Goal: Transaction & Acquisition: Book appointment/travel/reservation

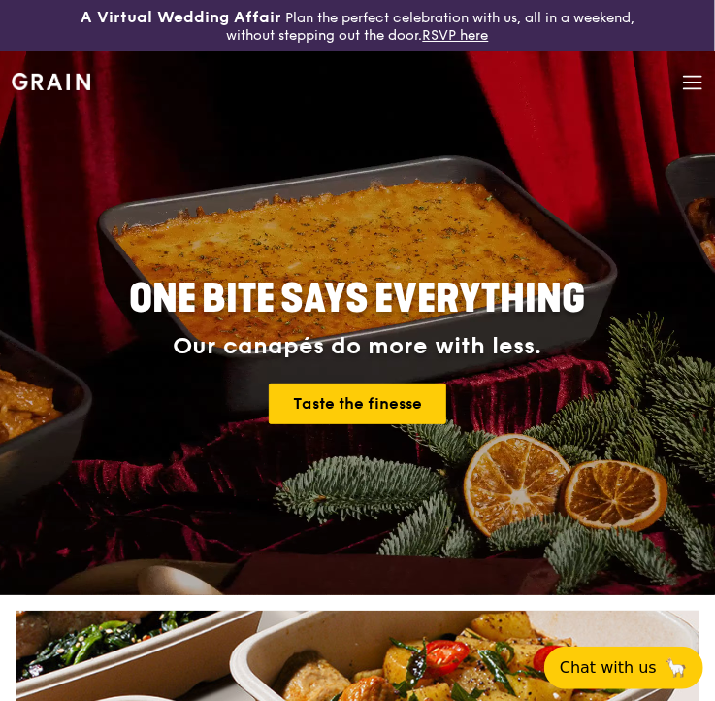
click at [690, 77] on icon at bounding box center [692, 77] width 17 height 0
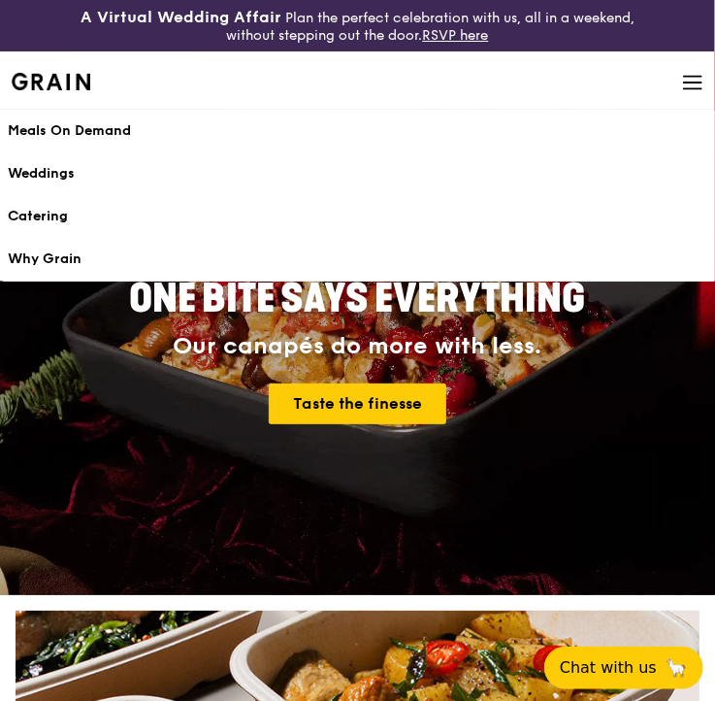
click at [55, 217] on div "Catering" at bounding box center [358, 216] width 700 height 19
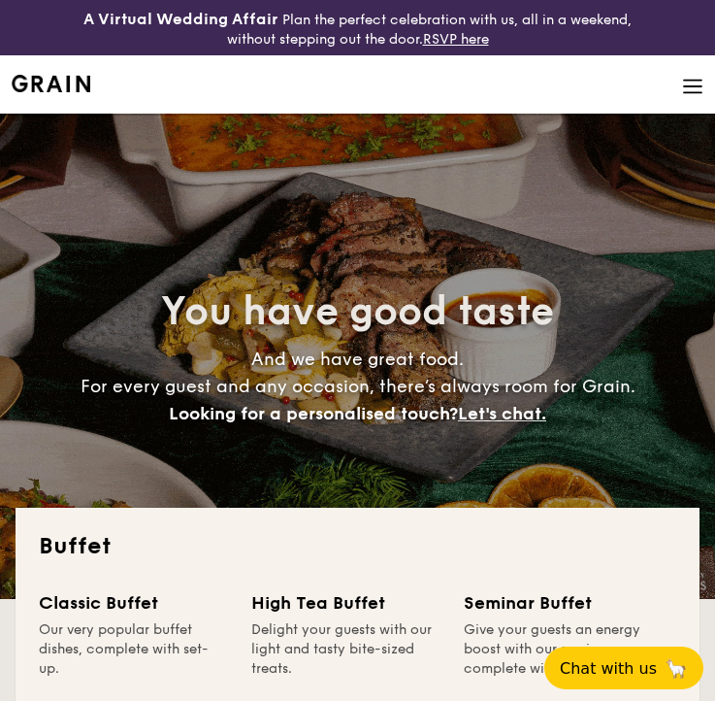
select select
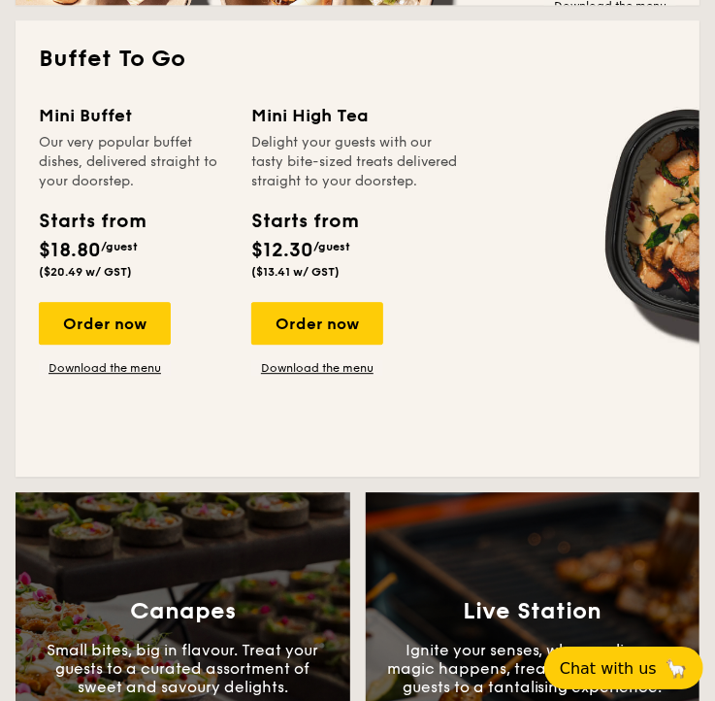
scroll to position [1325, 0]
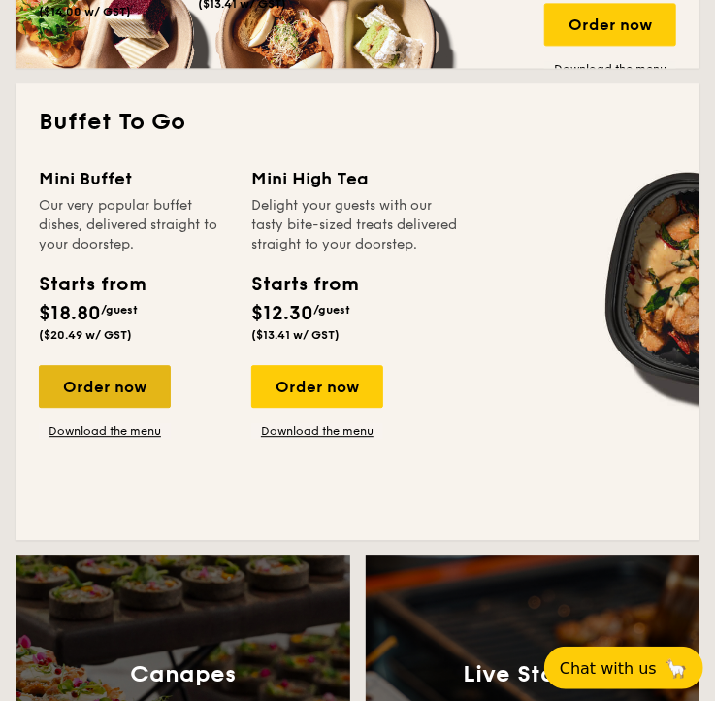
click at [122, 385] on div "Order now" at bounding box center [105, 386] width 132 height 43
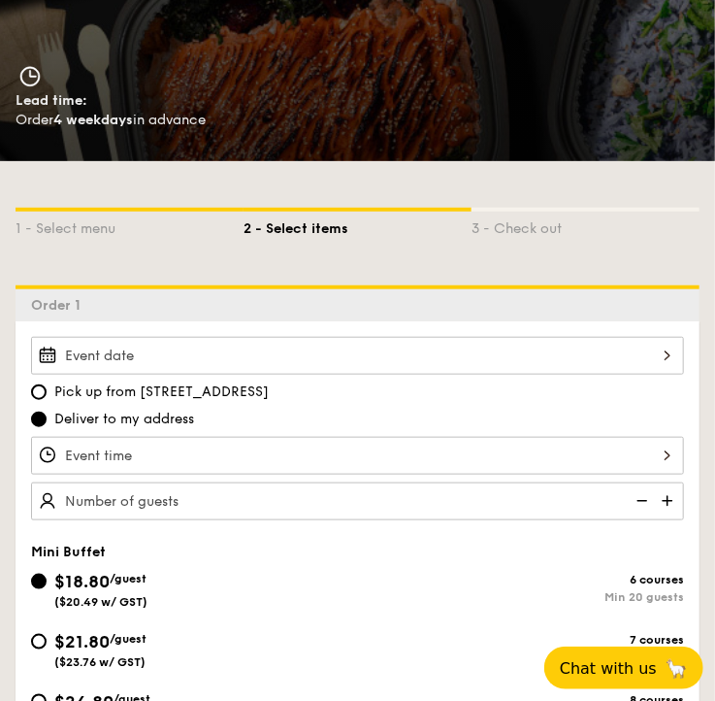
scroll to position [509, 0]
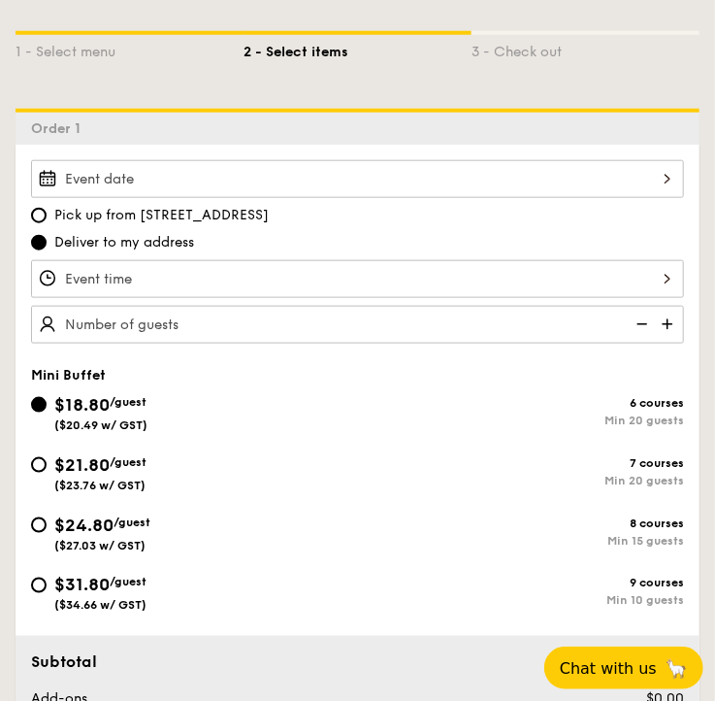
click at [147, 185] on input "Smoked Mesquite Whole Chicken brined in our in-house blend of herbs and spices,…" at bounding box center [357, 179] width 653 height 38
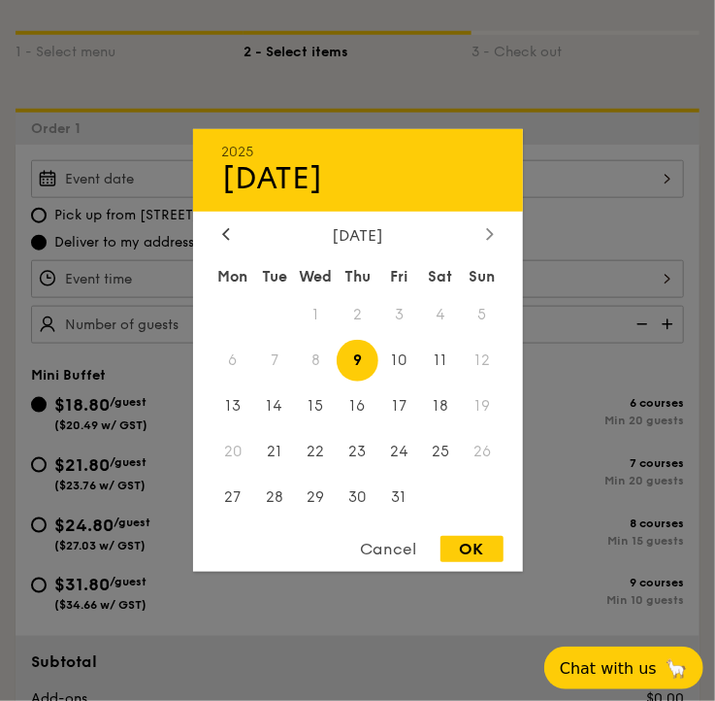
click at [487, 237] on icon at bounding box center [489, 234] width 6 height 12
click at [469, 364] on span "9" at bounding box center [483, 361] width 42 height 42
click at [479, 360] on span "9" at bounding box center [483, 361] width 42 height 42
click at [481, 355] on span "9" at bounding box center [483, 361] width 42 height 42
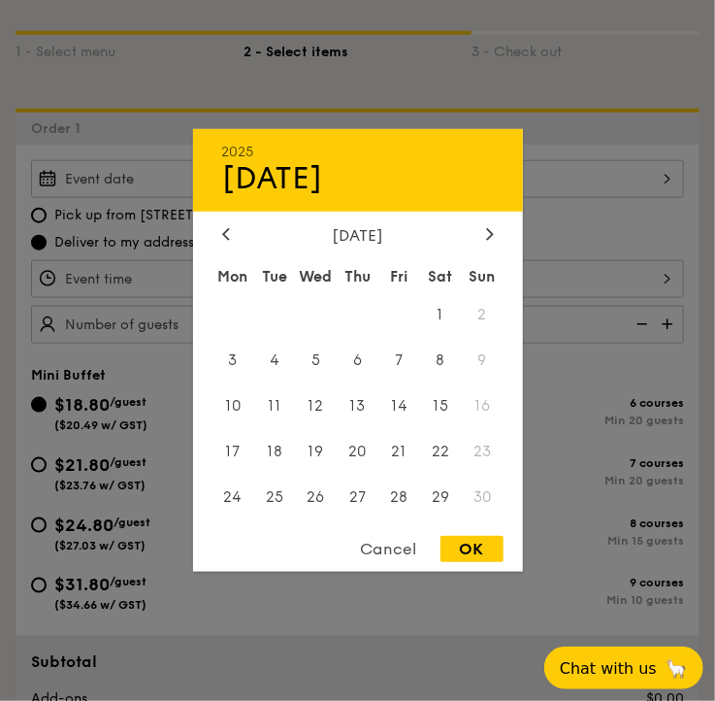
click at [486, 355] on span "9" at bounding box center [483, 361] width 42 height 42
click at [488, 355] on span "9" at bounding box center [483, 361] width 42 height 42
click at [475, 355] on span "9" at bounding box center [483, 361] width 42 height 42
click at [444, 355] on span "8" at bounding box center [441, 361] width 42 height 42
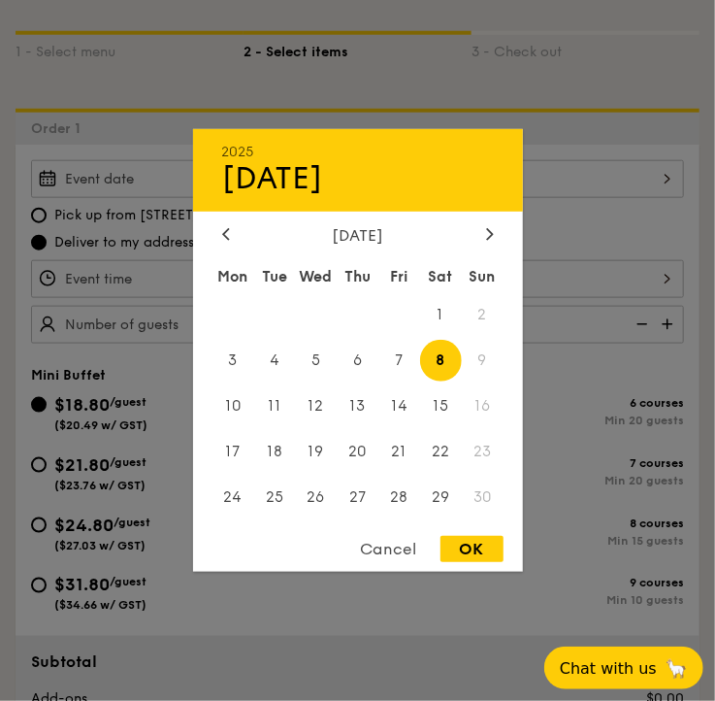
click at [470, 351] on span "9" at bounding box center [483, 361] width 42 height 42
click at [482, 356] on span "9" at bounding box center [483, 361] width 42 height 42
click at [470, 350] on span "9" at bounding box center [483, 361] width 42 height 42
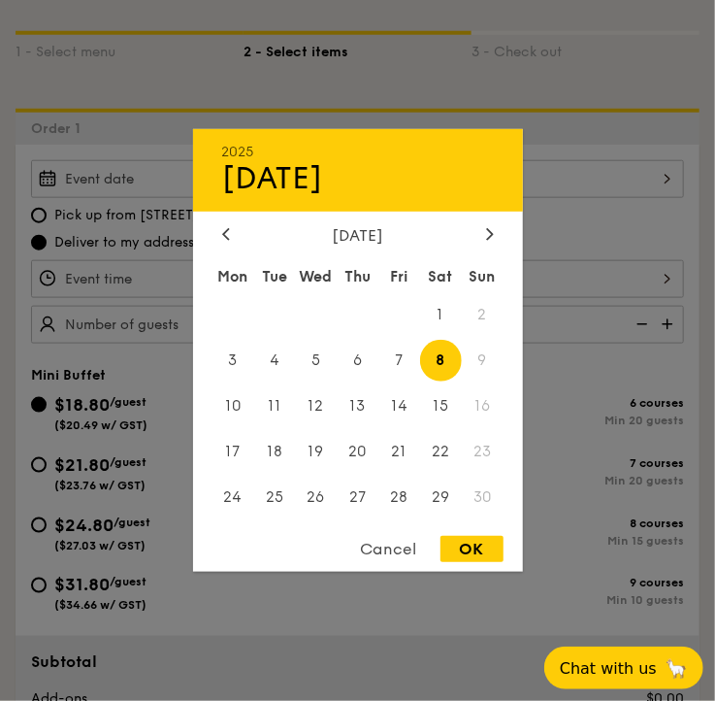
click at [480, 348] on span "9" at bounding box center [483, 361] width 42 height 42
click at [479, 242] on div "[DATE] Mon Tue Wed Thu Fri Sat Sun 1 2 3 4 5 6 7 8 9 10 11 12 13 14 15 16 17 18…" at bounding box center [358, 373] width 330 height 295
click at [485, 233] on div at bounding box center [489, 235] width 17 height 18
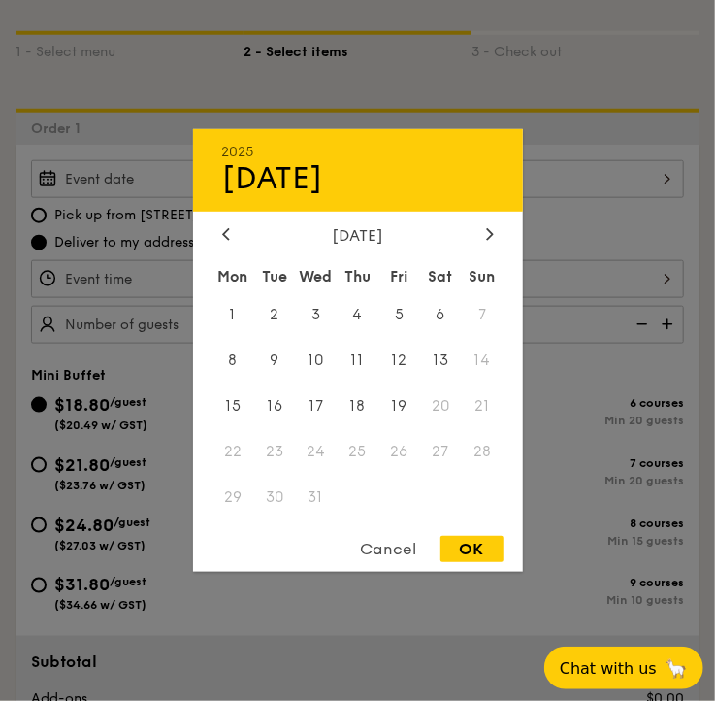
click at [496, 311] on span "7" at bounding box center [483, 315] width 42 height 42
click at [486, 311] on span "7" at bounding box center [483, 315] width 42 height 42
click at [223, 222] on div "2025 Nov [DATE] Tue Wed Thu Fri Sat Sun 1 2 3 4 5 6 7 8 9 10 11 12 13 14 15 16 …" at bounding box center [358, 350] width 330 height 442
click at [236, 238] on div "[DATE]" at bounding box center [358, 235] width 272 height 18
click at [230, 235] on div at bounding box center [225, 235] width 17 height 18
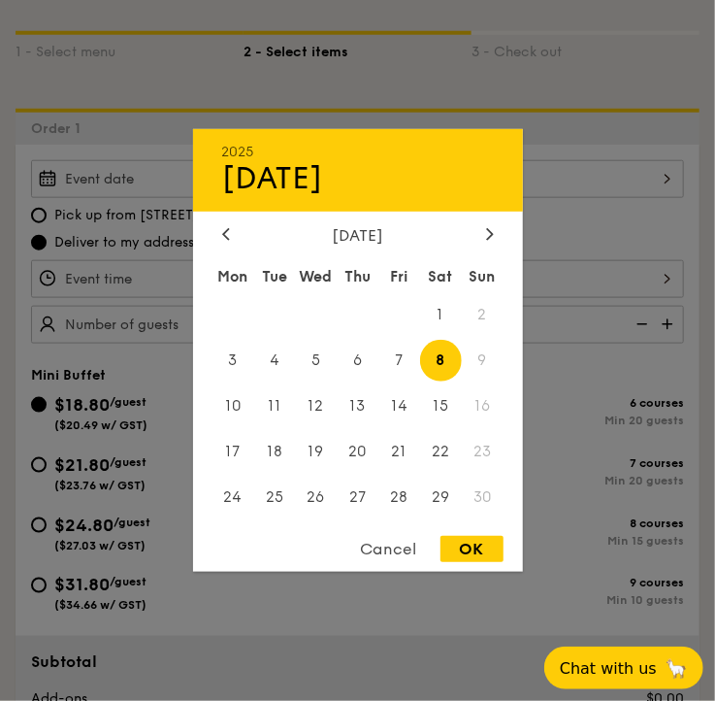
click at [478, 365] on span "9" at bounding box center [483, 361] width 42 height 42
click at [399, 537] on div "2025 Nov [DATE] Tue Wed Thu Fri Sat Sun 1 2 3 4 5 6 7 8 9 10 11 12 13 14 15 16 …" at bounding box center [358, 350] width 330 height 442
click at [395, 538] on div "Cancel" at bounding box center [389, 549] width 95 height 26
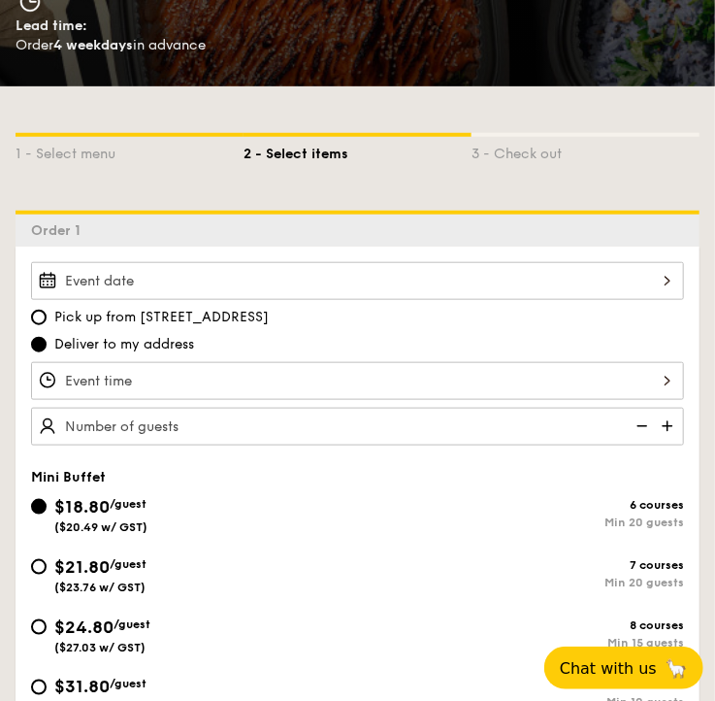
scroll to position [611, 0]
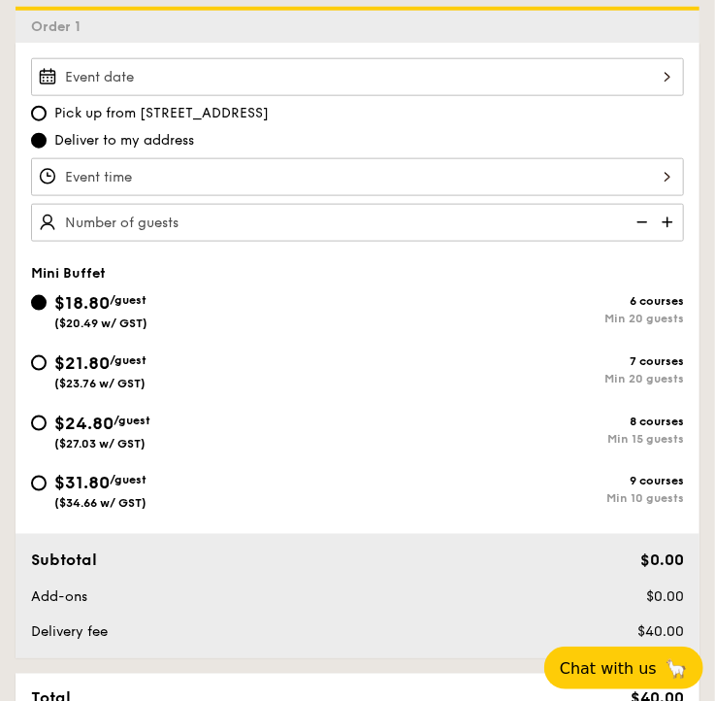
click at [167, 113] on span "Pick up from [STREET_ADDRESS]" at bounding box center [161, 113] width 214 height 19
click at [47, 113] on input "Pick up from [STREET_ADDRESS]" at bounding box center [39, 114] width 16 height 16
radio input "true"
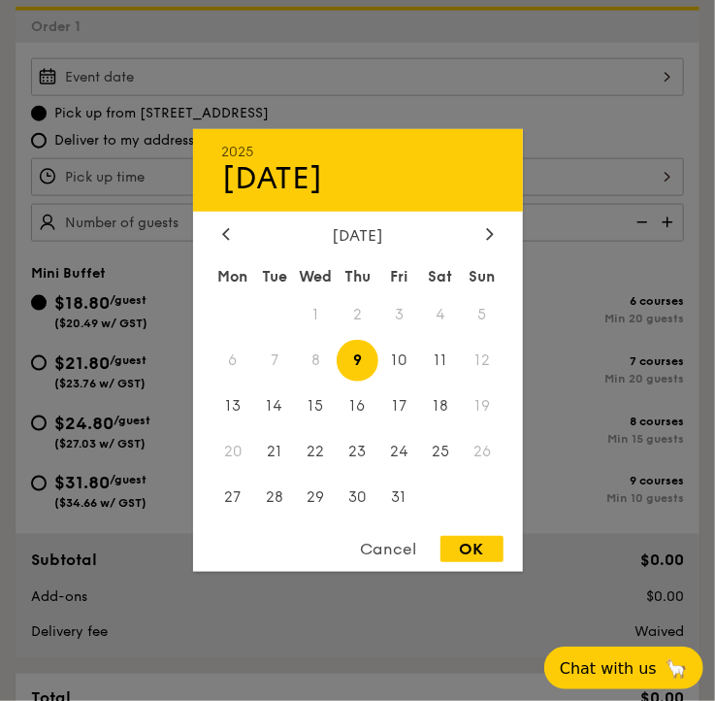
click at [168, 82] on input "Smoked Mesquite Whole Chicken brined in our in-house blend of herbs and spices,…" at bounding box center [357, 77] width 653 height 38
click at [374, 541] on div "Cancel" at bounding box center [389, 549] width 95 height 26
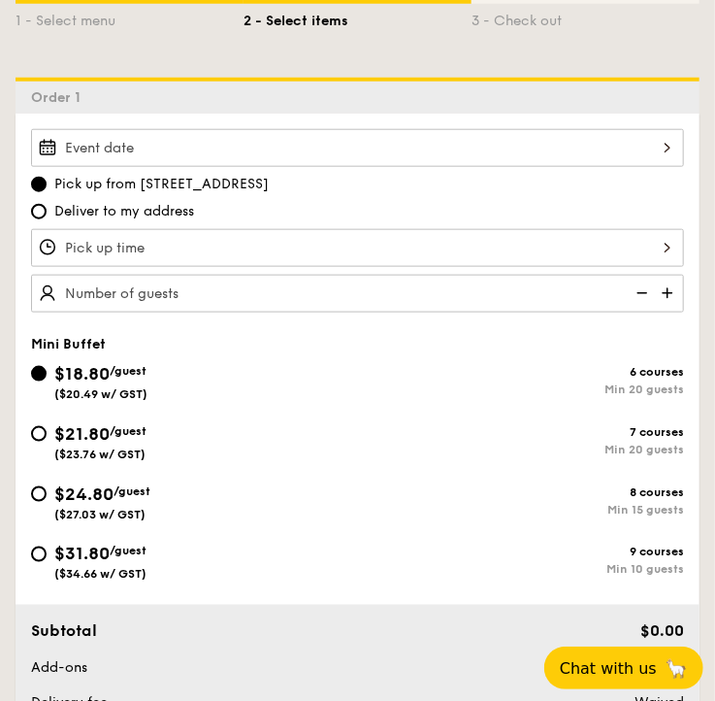
scroll to position [509, 0]
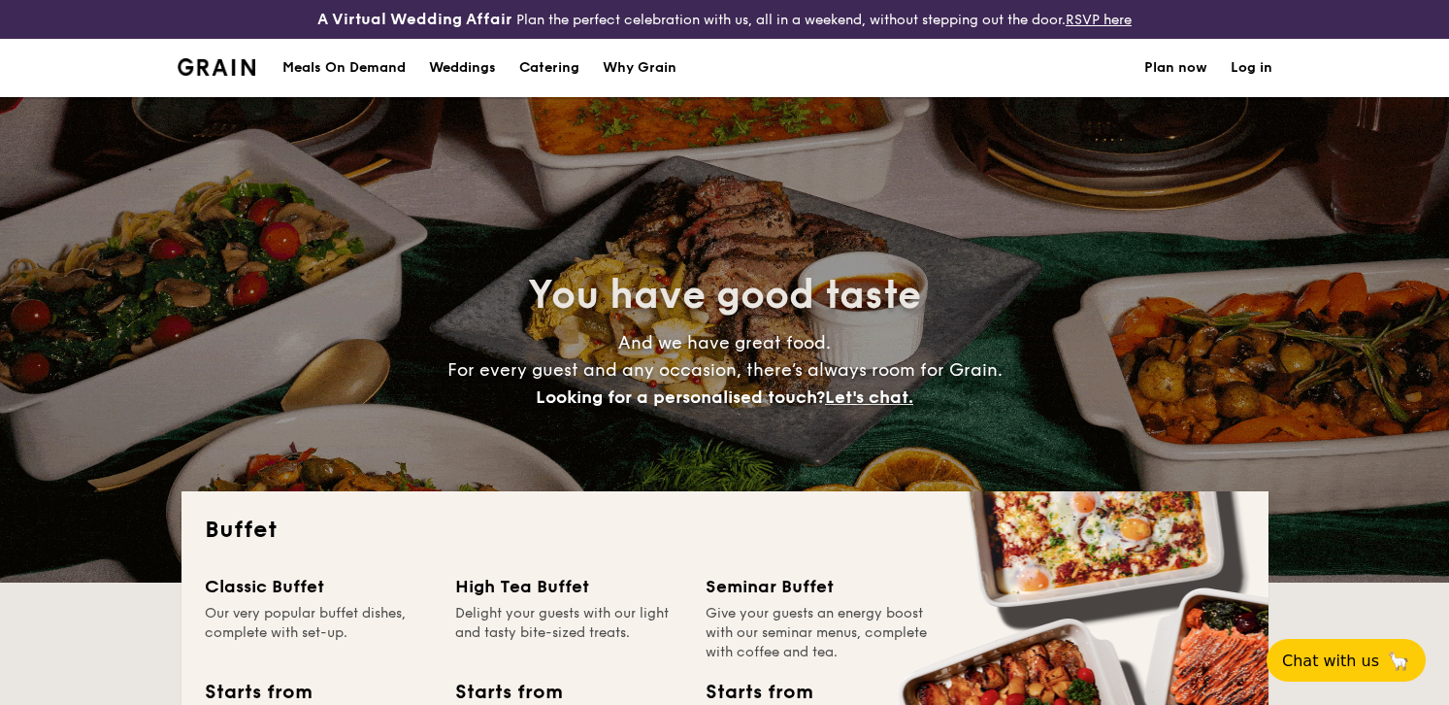
select select
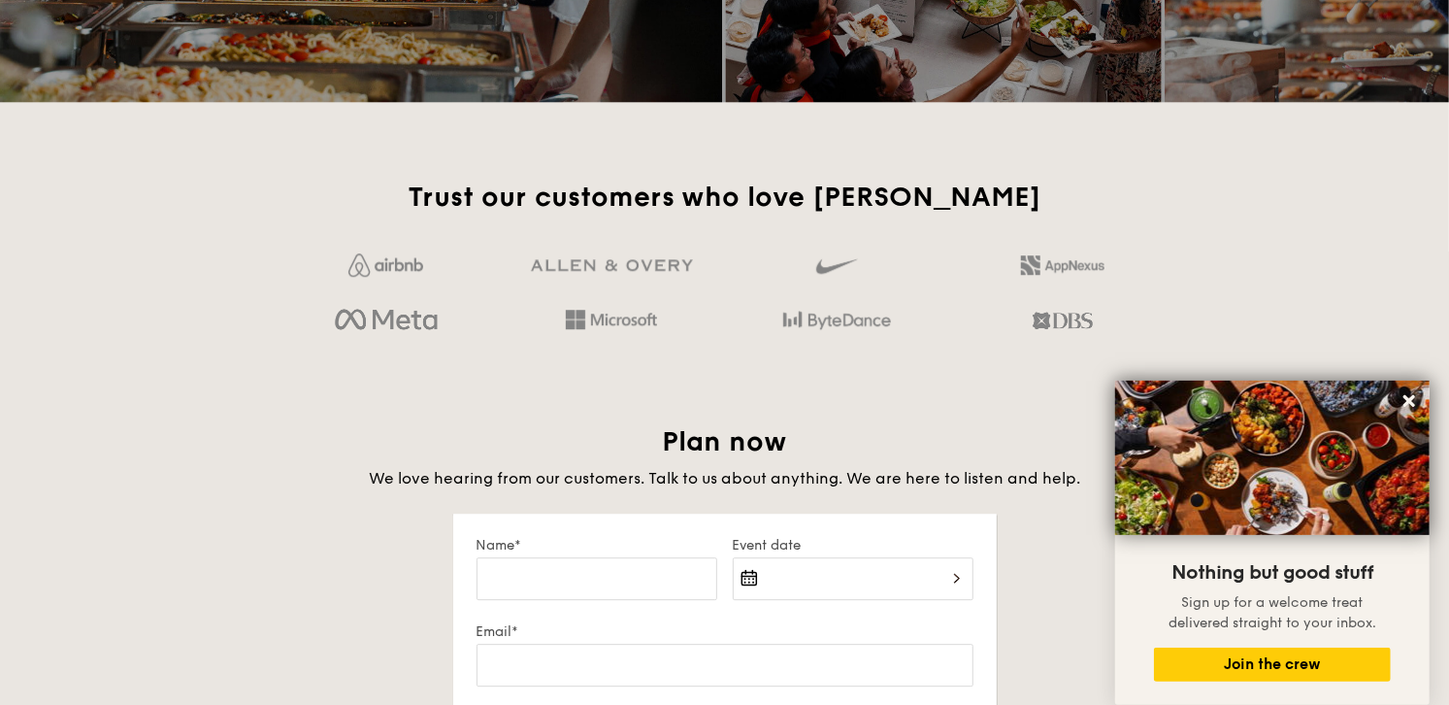
scroll to position [3362, 0]
